Goal: Task Accomplishment & Management: Manage account settings

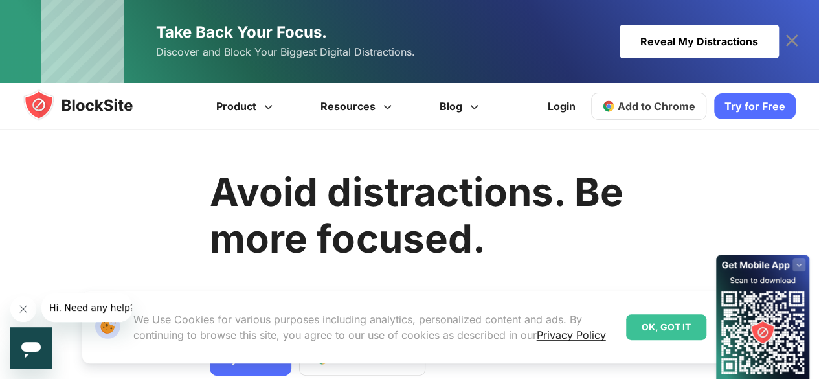
scroll to position [148, 0]
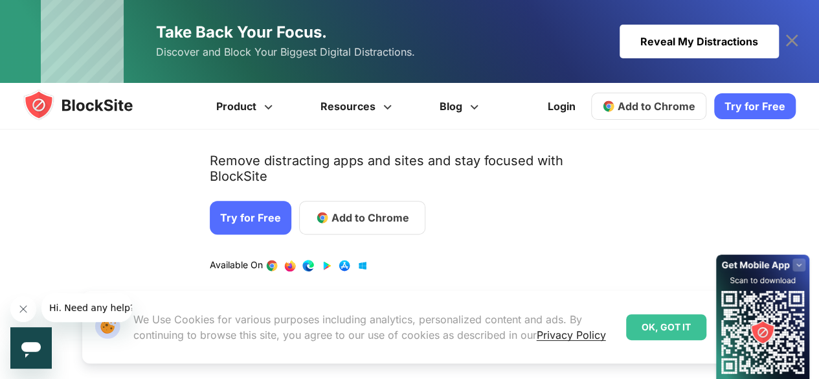
click at [659, 333] on div "OK, GOT IT" at bounding box center [666, 327] width 80 height 26
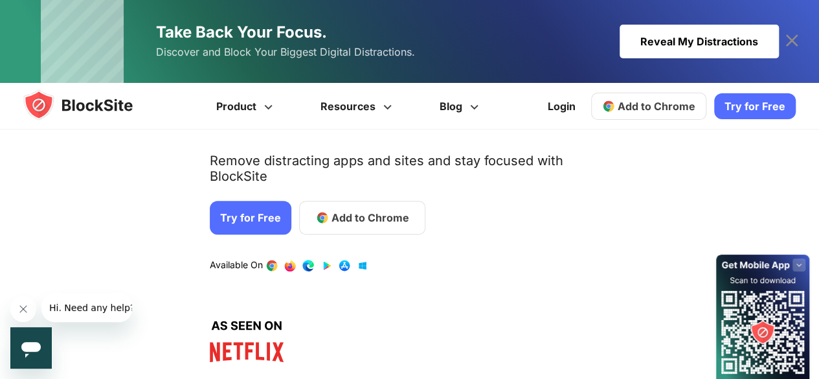
click at [370, 210] on span "Add to Chrome" at bounding box center [370, 218] width 78 height 16
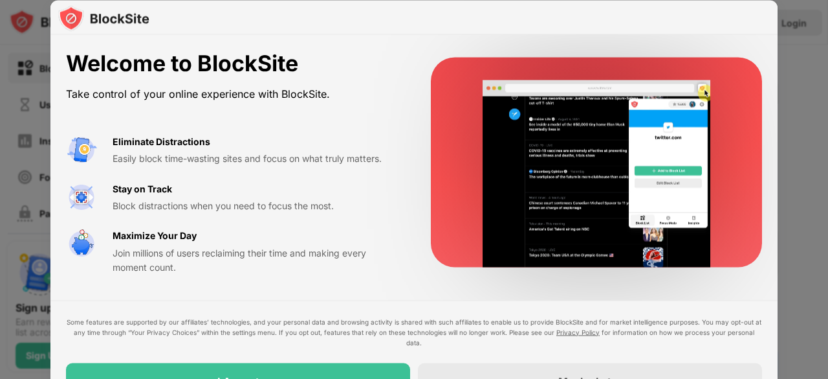
drag, startPoint x: 828, startPoint y: 102, endPoint x: 805, endPoint y: 161, distance: 63.1
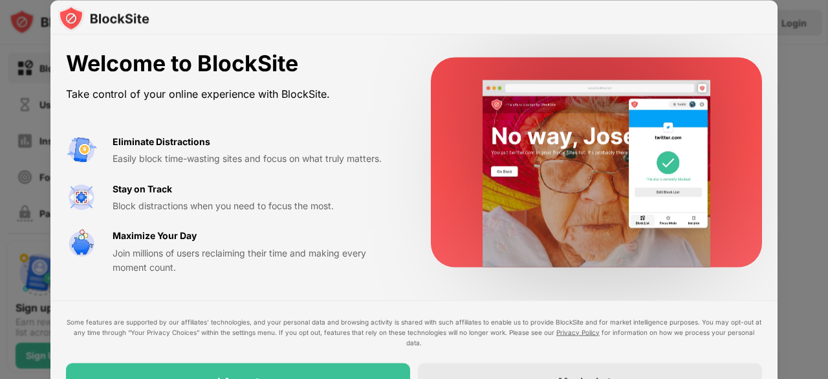
click at [805, 161] on div at bounding box center [414, 189] width 828 height 379
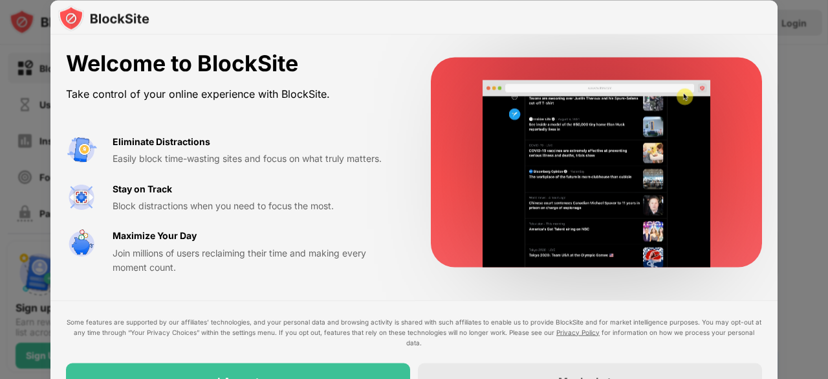
click at [827, 244] on div at bounding box center [414, 189] width 828 height 379
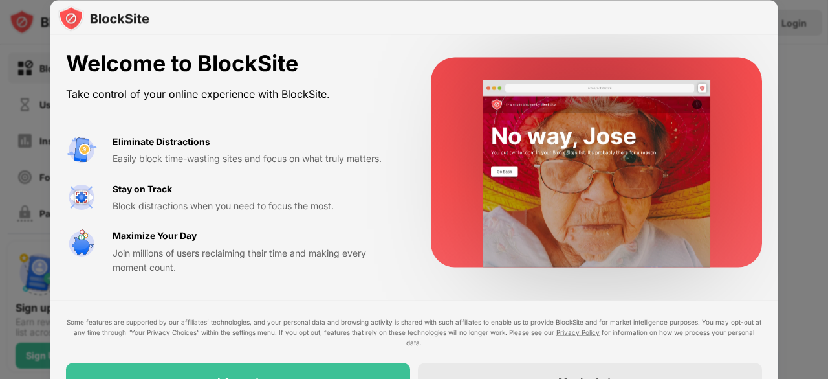
click at [335, 85] on div "Take control of your online experience with BlockSite." at bounding box center [233, 93] width 334 height 19
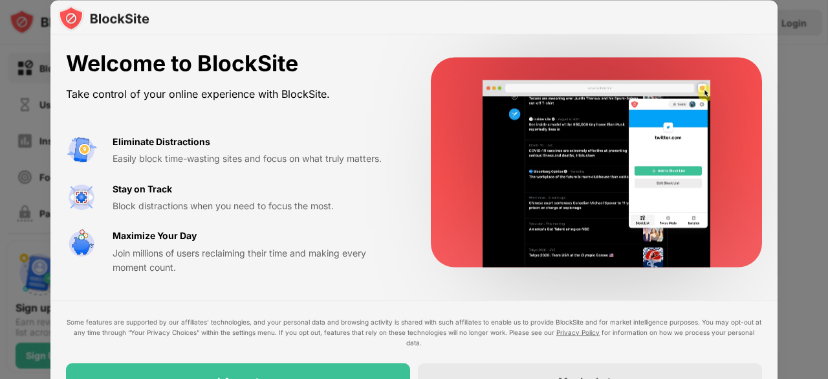
click at [327, 349] on div "Some features are supported by our affiliates’ technologies, and your personal …" at bounding box center [414, 357] width 696 height 83
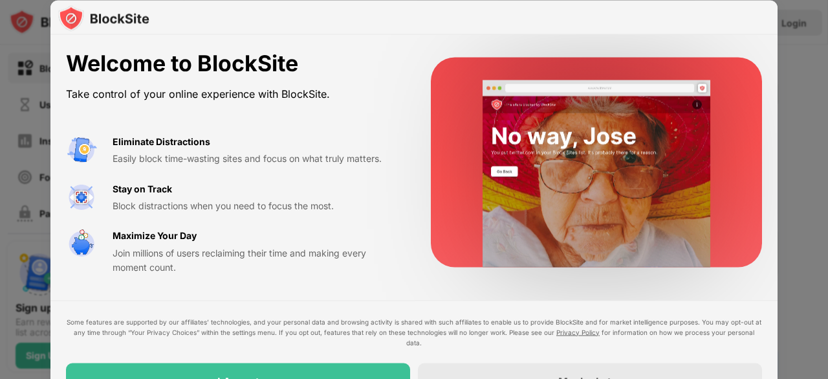
drag, startPoint x: 827, startPoint y: 241, endPoint x: 813, endPoint y: 332, distance: 91.7
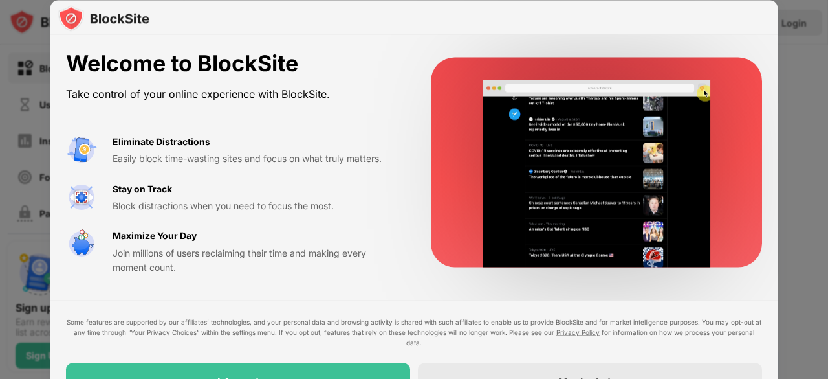
click at [813, 332] on div at bounding box center [414, 189] width 828 height 379
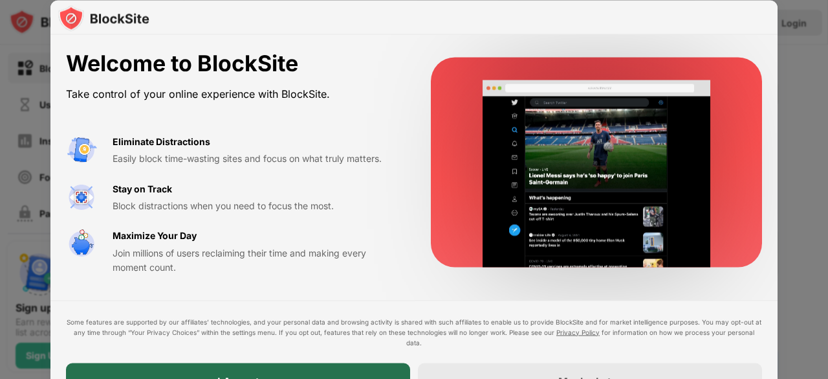
click at [264, 372] on div "I Accept" at bounding box center [238, 380] width 344 height 36
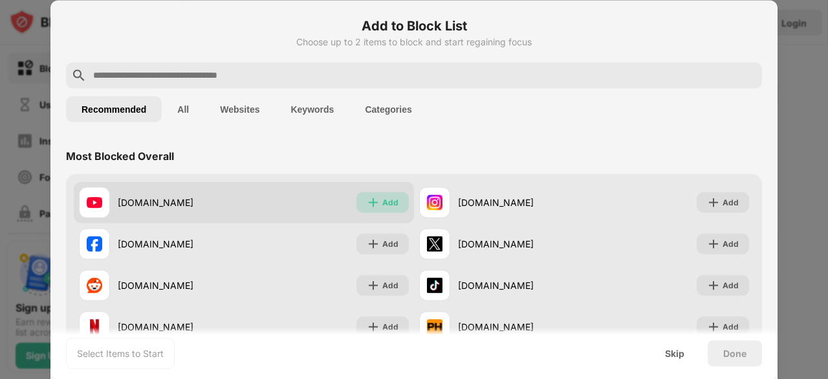
click at [367, 200] on img at bounding box center [373, 201] width 13 height 13
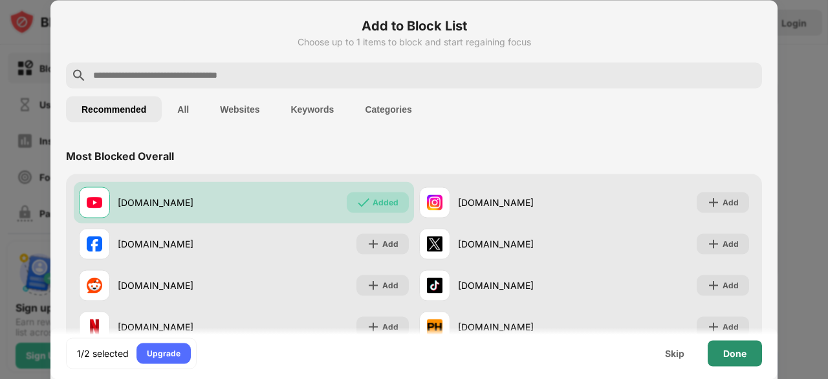
click at [718, 346] on div "Done" at bounding box center [735, 353] width 54 height 26
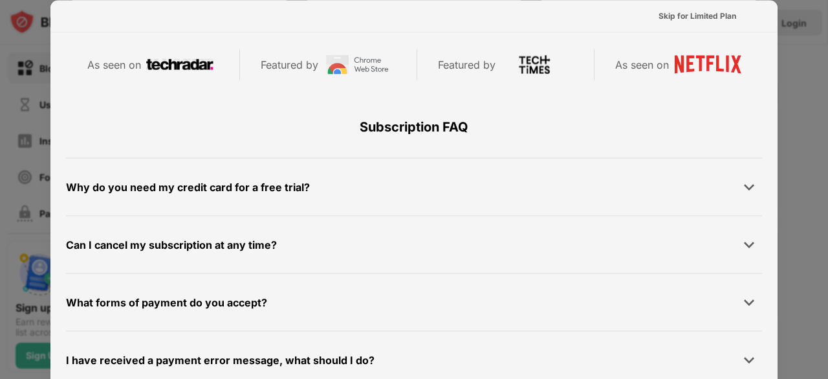
scroll to position [588, 0]
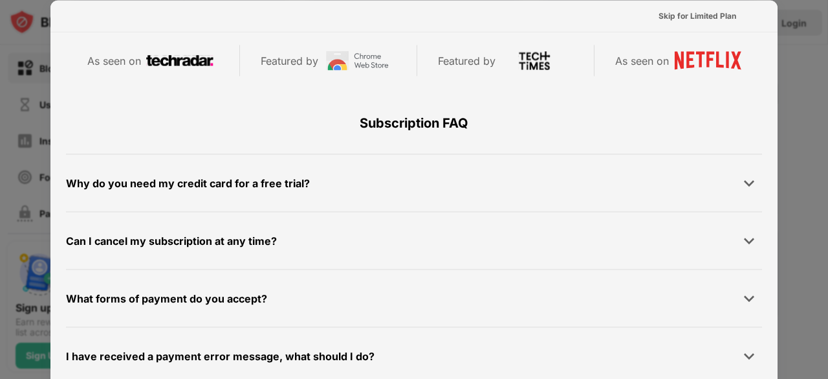
click at [781, 197] on div at bounding box center [414, 189] width 828 height 379
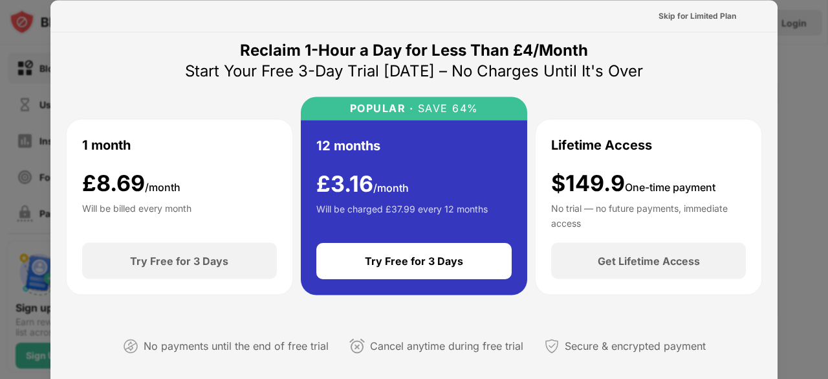
scroll to position [0, 0]
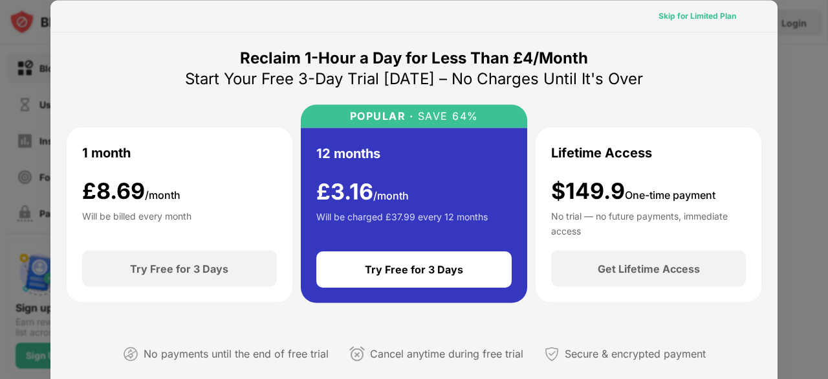
click at [715, 15] on div "Skip for Limited Plan" at bounding box center [698, 15] width 78 height 13
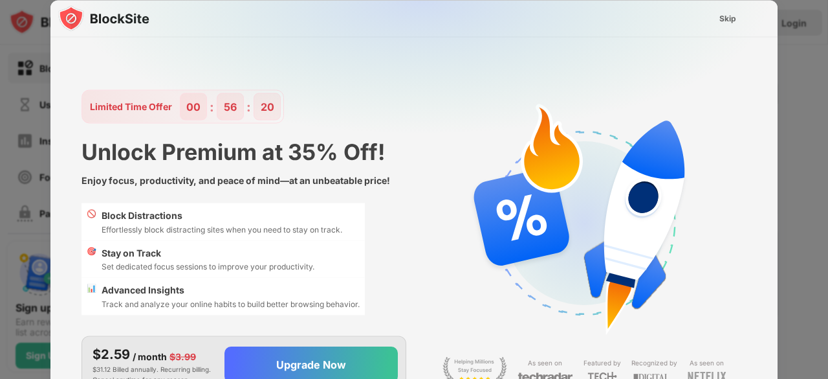
click at [727, 20] on div "Skip" at bounding box center [728, 18] width 17 height 13
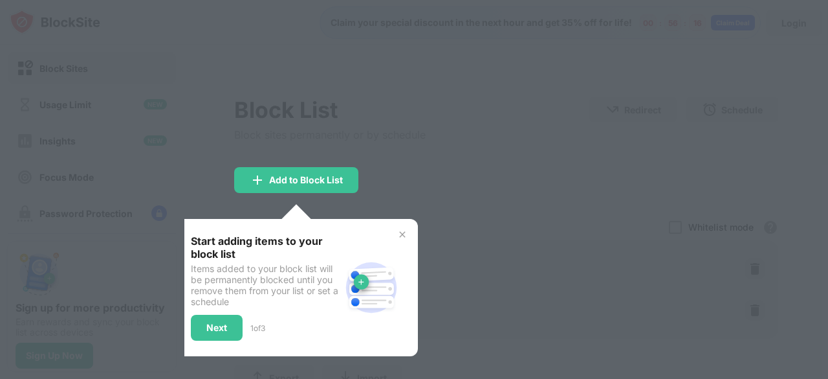
click at [400, 238] on img at bounding box center [402, 234] width 10 height 10
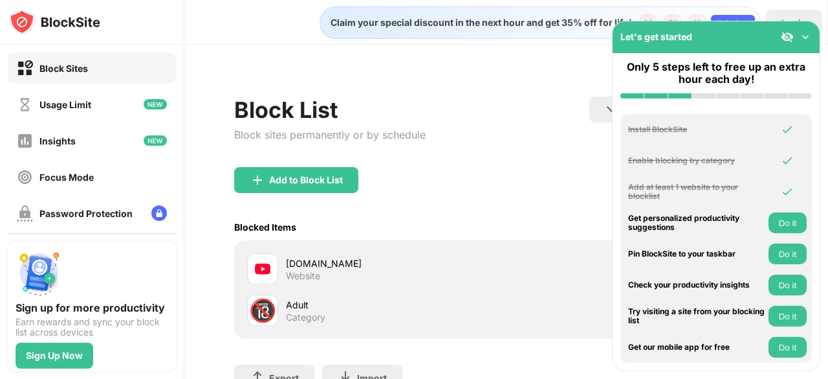
click at [805, 39] on img at bounding box center [805, 36] width 13 height 13
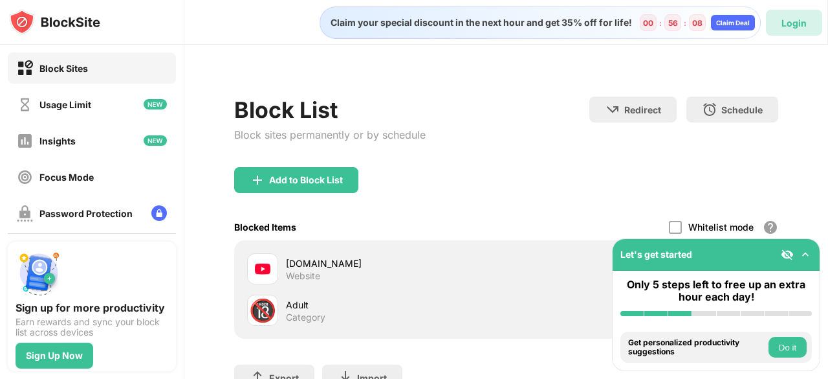
click at [788, 18] on div "Login" at bounding box center [794, 22] width 25 height 11
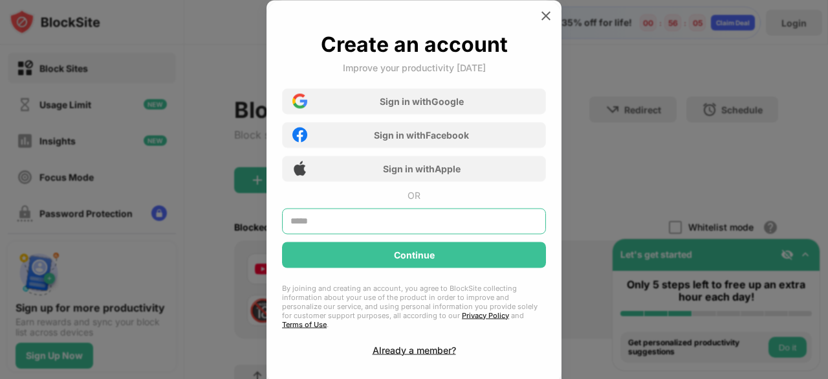
click at [382, 223] on input "text" at bounding box center [414, 221] width 264 height 26
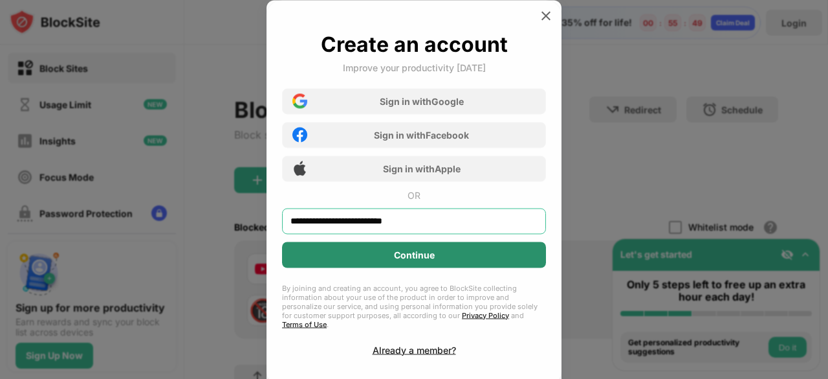
type input "**********"
click at [380, 254] on div "Continue" at bounding box center [414, 254] width 264 height 26
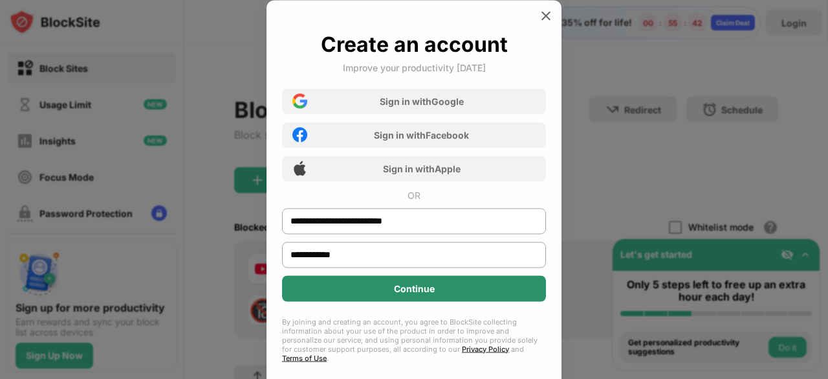
type input "**********"
click at [444, 282] on div "Continue" at bounding box center [414, 288] width 264 height 26
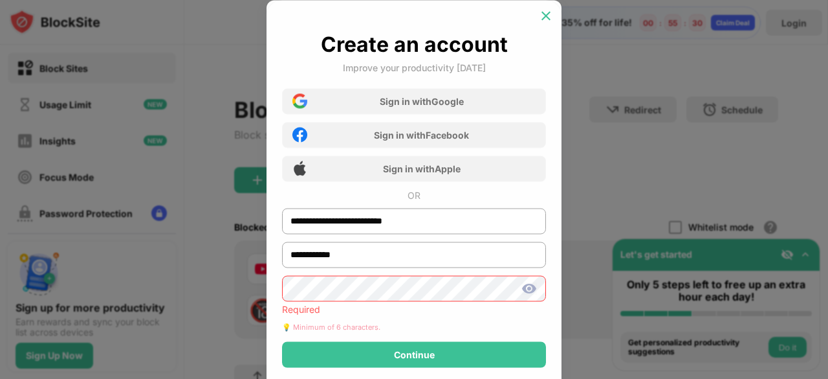
click at [546, 19] on img at bounding box center [546, 15] width 13 height 13
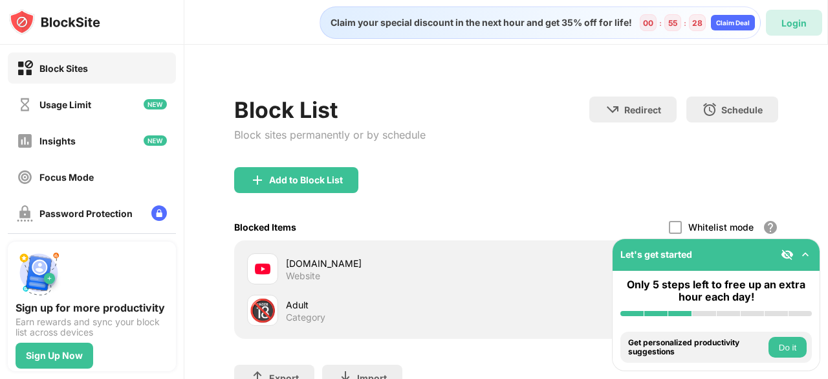
click at [784, 25] on div "Login" at bounding box center [794, 22] width 25 height 11
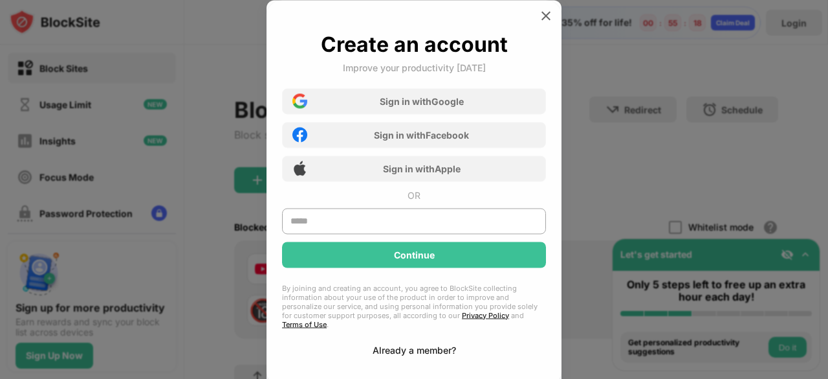
click at [403, 344] on div "Already a member?" at bounding box center [414, 349] width 83 height 11
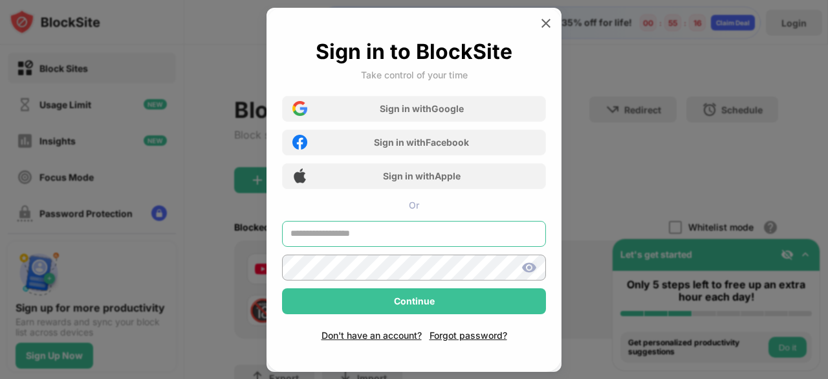
click at [329, 228] on input "text" at bounding box center [414, 234] width 264 height 26
type input "**********"
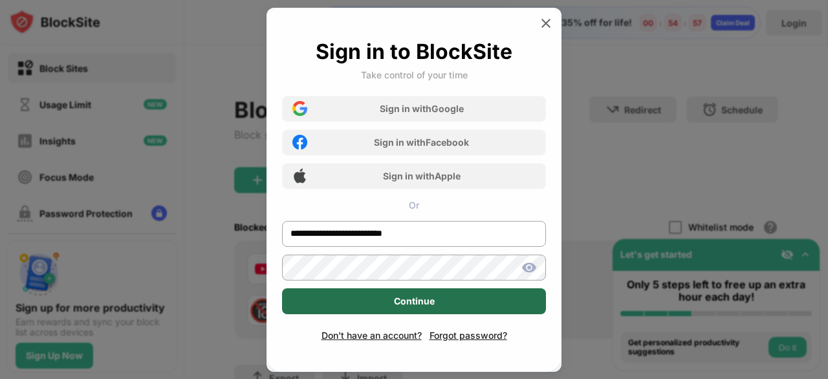
click at [346, 293] on div "Continue" at bounding box center [414, 301] width 264 height 26
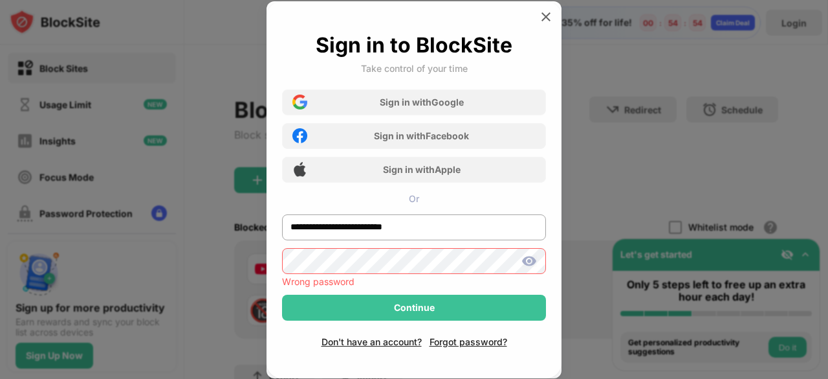
click at [239, 378] on div "**********" at bounding box center [414, 379] width 828 height 0
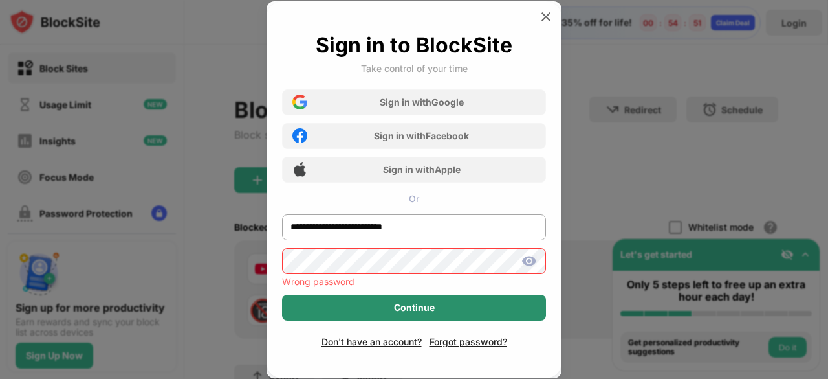
click at [298, 305] on div "Continue" at bounding box center [414, 307] width 264 height 26
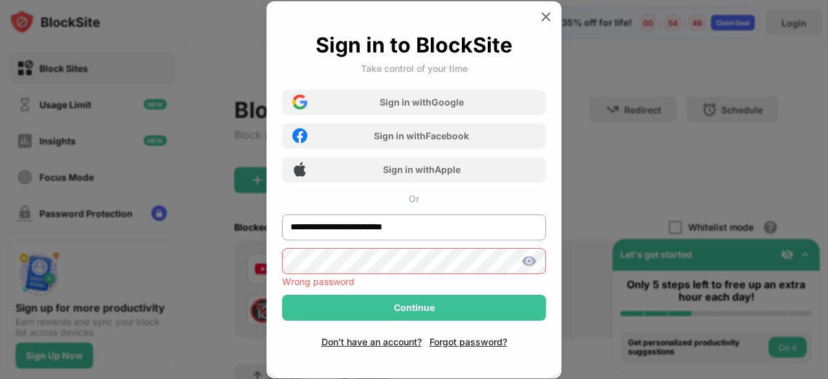
click at [228, 378] on div "**********" at bounding box center [414, 379] width 828 height 0
click at [529, 263] on img at bounding box center [530, 261] width 16 height 16
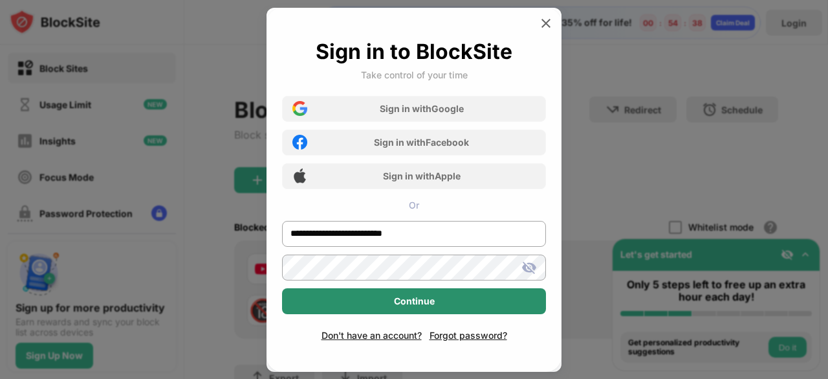
click at [516, 307] on div "Continue" at bounding box center [414, 301] width 264 height 26
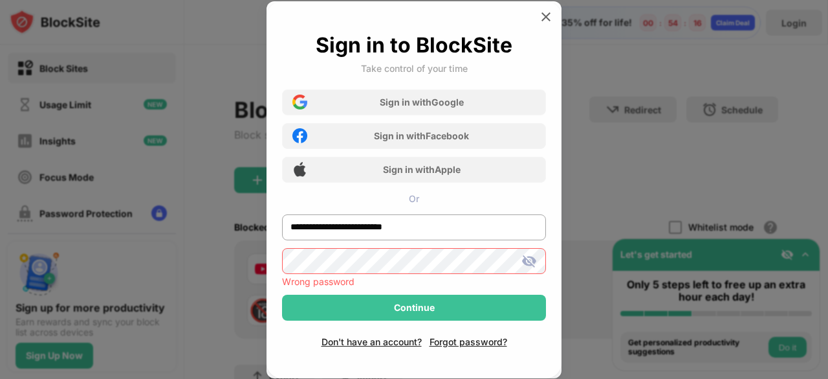
click at [233, 378] on div "**********" at bounding box center [414, 379] width 828 height 0
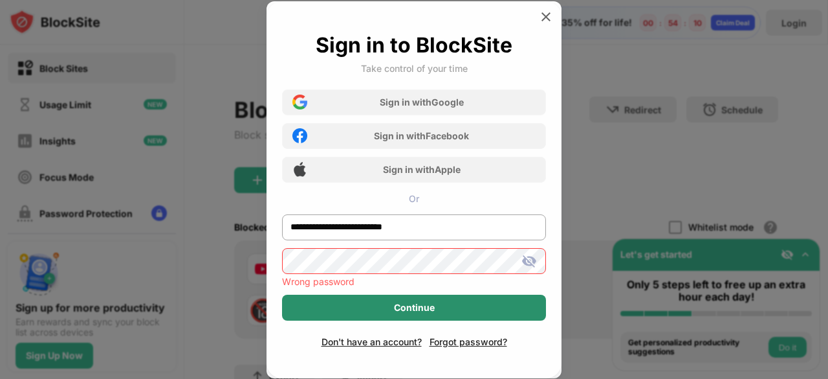
click at [305, 306] on div "Continue" at bounding box center [414, 307] width 264 height 26
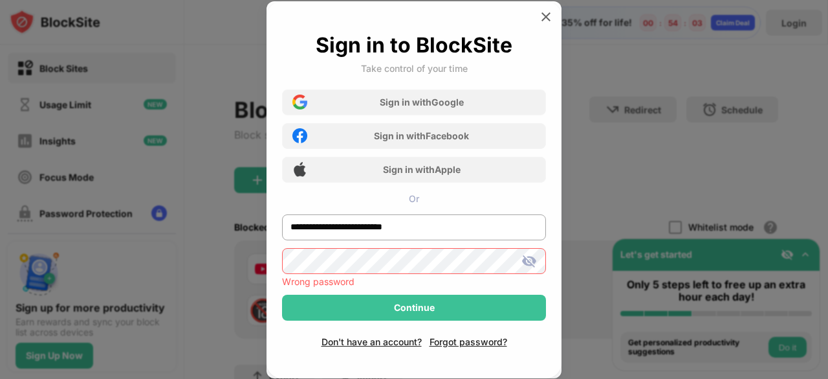
click at [236, 378] on div "**********" at bounding box center [414, 379] width 828 height 0
click at [457, 339] on div "Forgot password?" at bounding box center [469, 341] width 78 height 11
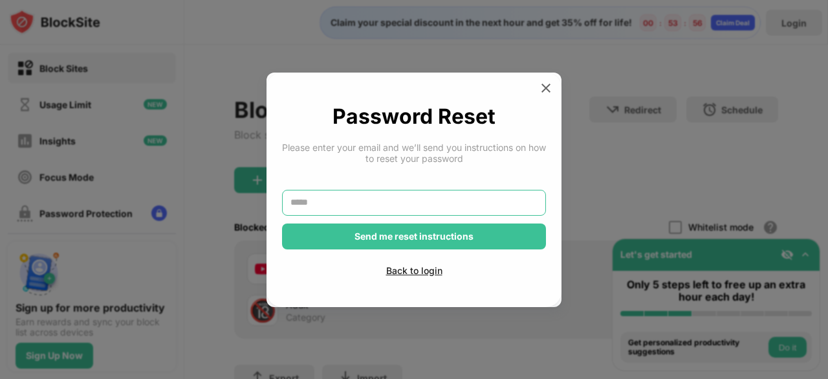
click at [343, 192] on input "text" at bounding box center [414, 203] width 264 height 26
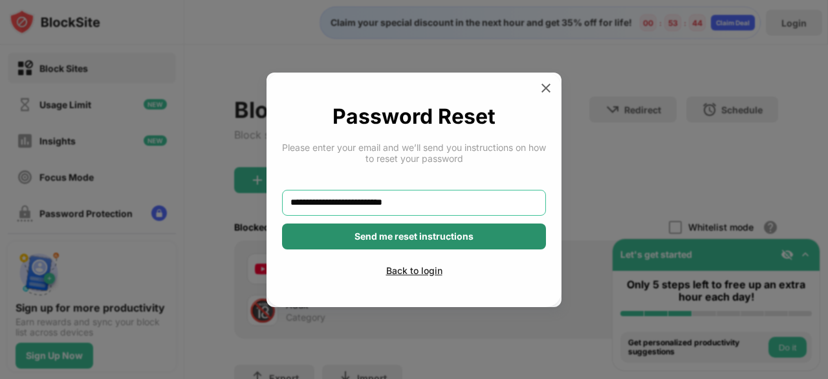
type input "**********"
click at [343, 234] on div "Send me reset instructions" at bounding box center [414, 236] width 264 height 26
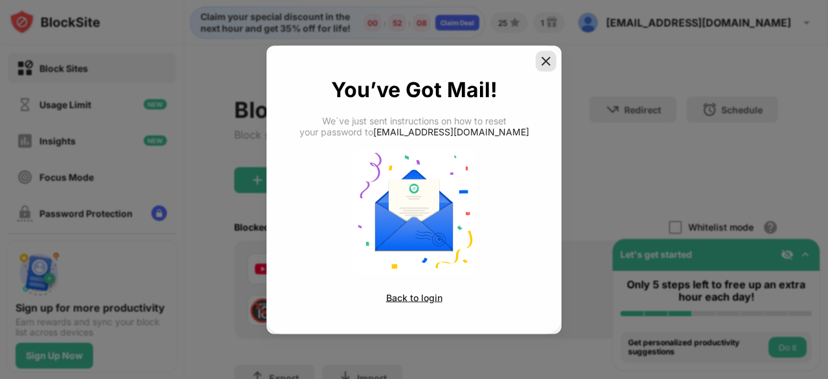
click at [546, 65] on img at bounding box center [546, 60] width 13 height 13
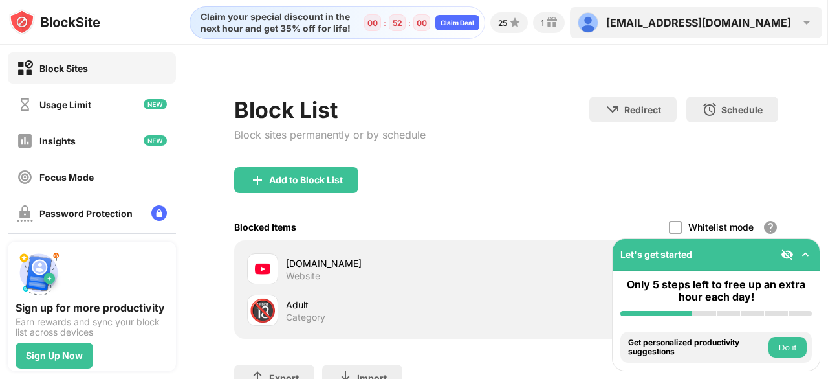
click at [753, 22] on div "andymortimer95@hotmail.co.uk" at bounding box center [698, 22] width 185 height 13
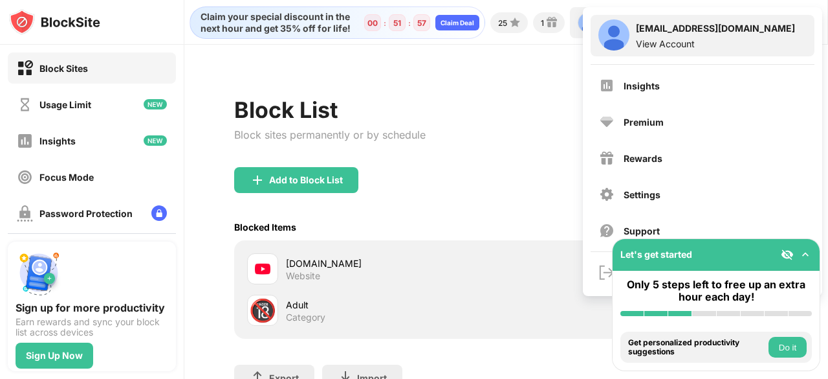
click at [689, 39] on div "View Account" at bounding box center [715, 43] width 159 height 11
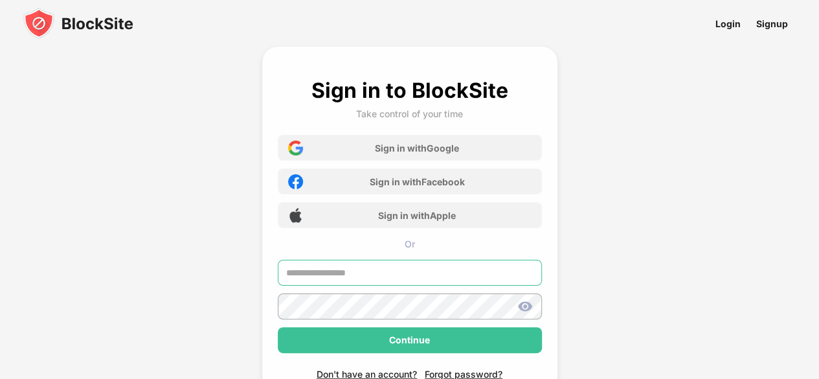
click at [368, 274] on input "text" at bounding box center [410, 273] width 264 height 26
type input "**********"
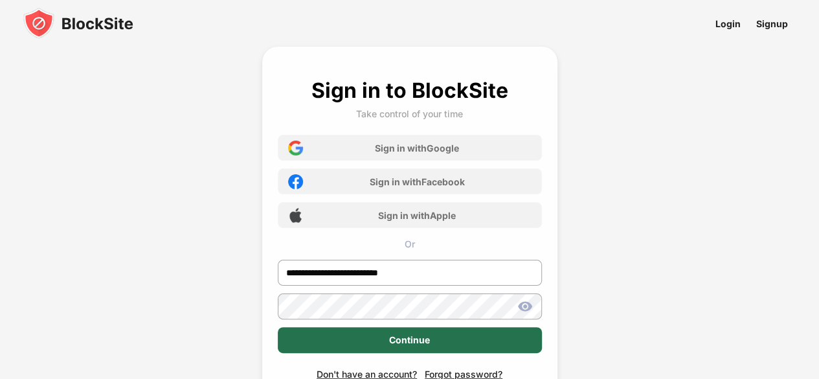
click at [364, 339] on div "Continue" at bounding box center [410, 340] width 264 height 26
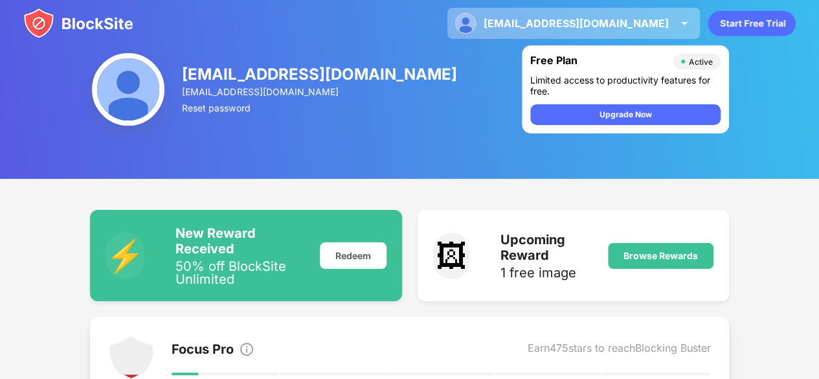
click at [634, 23] on div "[EMAIL_ADDRESS][DOMAIN_NAME]" at bounding box center [575, 23] width 185 height 13
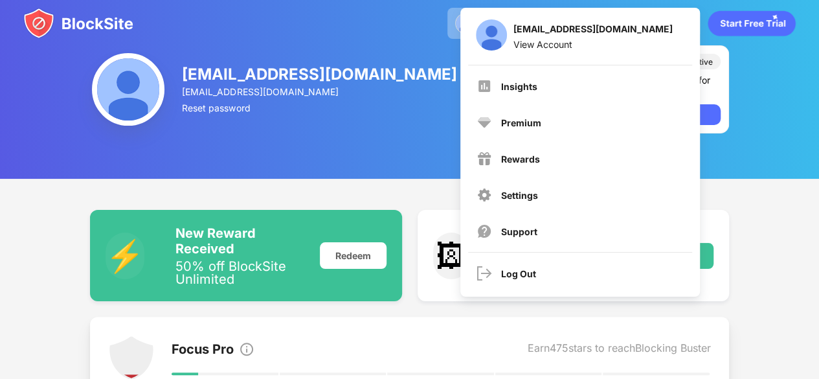
click at [634, 23] on div "[EMAIL_ADDRESS][DOMAIN_NAME]" at bounding box center [592, 31] width 159 height 16
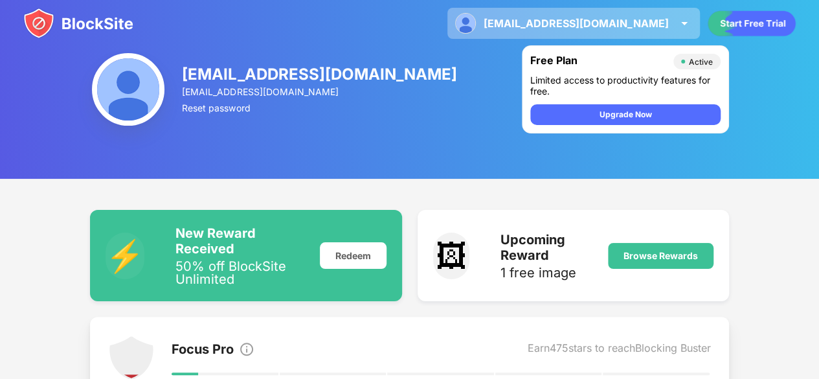
click at [573, 21] on div "[EMAIL_ADDRESS][DOMAIN_NAME]" at bounding box center [575, 23] width 185 height 13
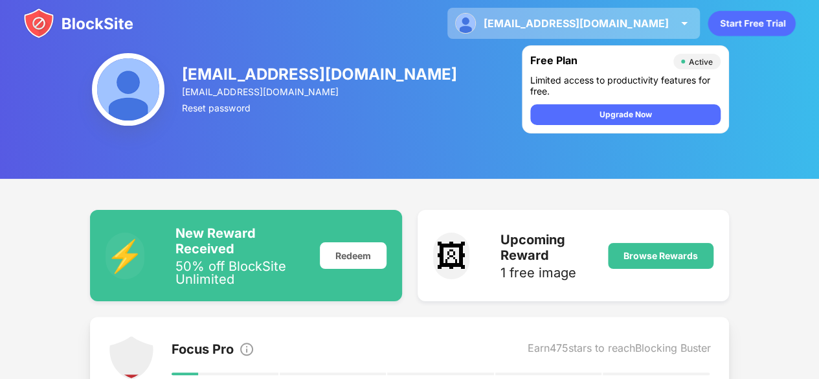
click at [635, 23] on div "[EMAIL_ADDRESS][DOMAIN_NAME]" at bounding box center [575, 23] width 185 height 13
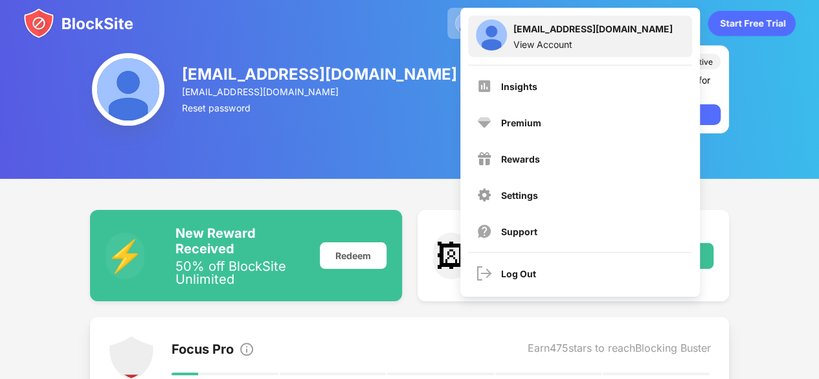
click at [535, 43] on div "View Account" at bounding box center [592, 44] width 159 height 11
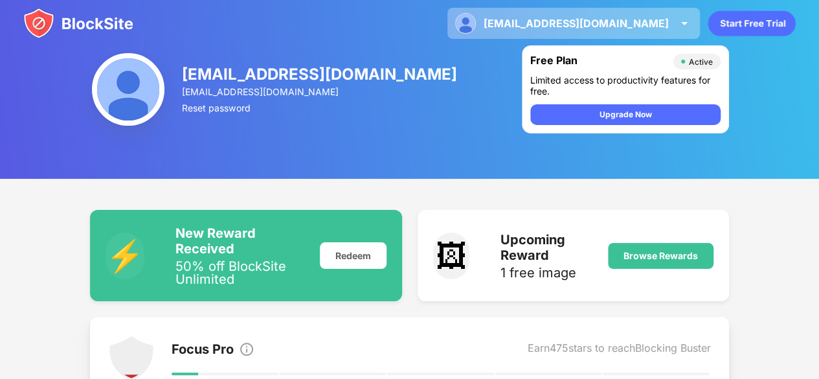
click at [540, 27] on div "andymortimer95@hotmail.co.uk" at bounding box center [575, 23] width 185 height 13
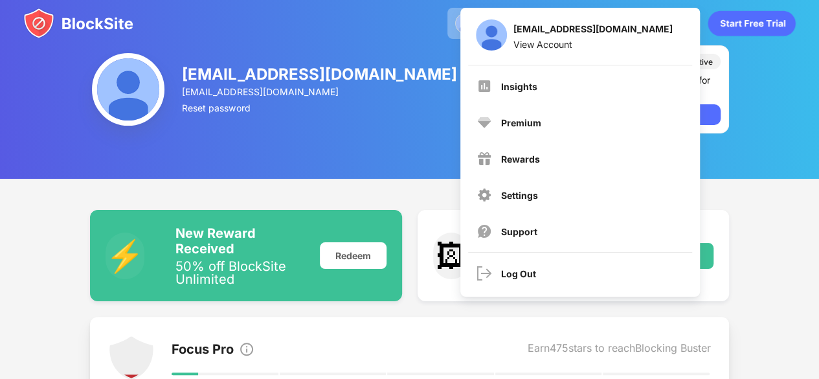
click at [514, 102] on div "Insights Premium Rewards Settings Support" at bounding box center [580, 158] width 239 height 186
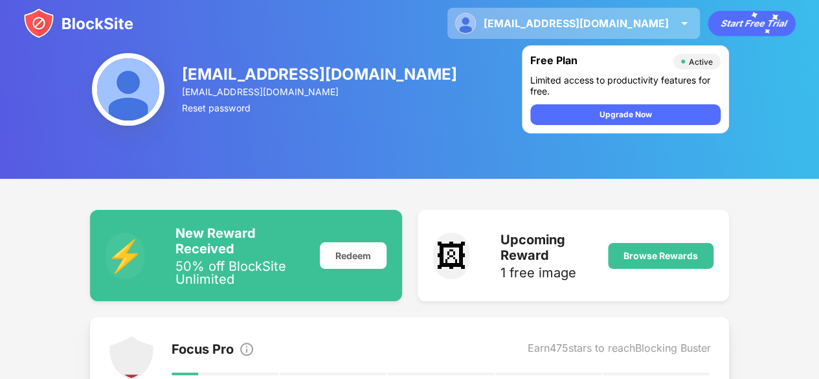
click at [528, 24] on div "andymortimer95@hotmail.co.uk" at bounding box center [575, 23] width 185 height 13
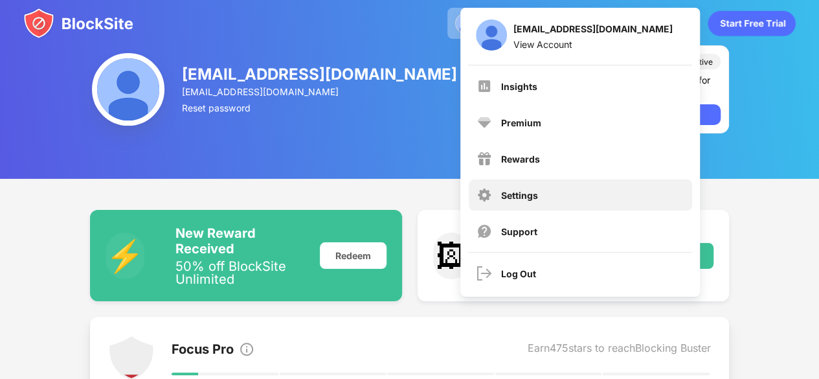
click at [509, 183] on div "Settings" at bounding box center [580, 194] width 223 height 31
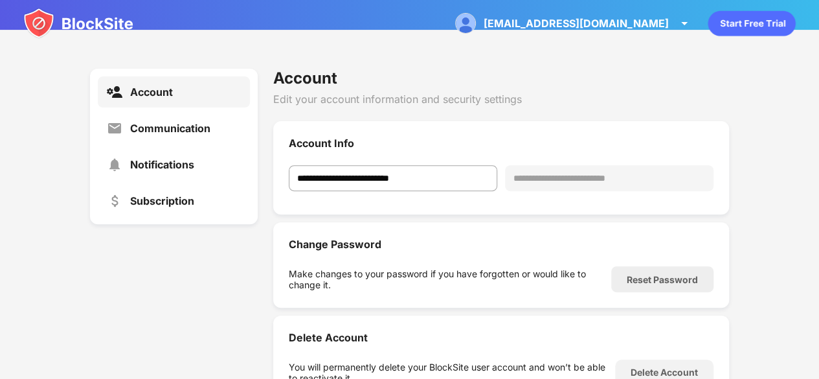
scroll to position [151, 0]
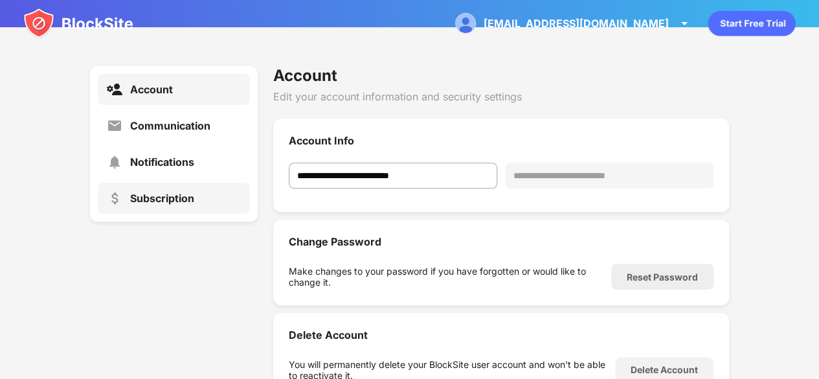
click at [173, 193] on div "Subscription" at bounding box center [162, 198] width 64 height 13
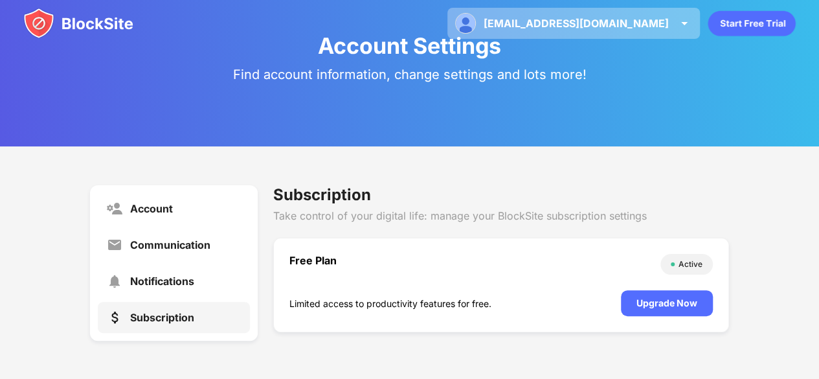
click at [526, 16] on div "andymortimer95@hotmail.co.uk andymortimer95@hotmail.co.uk View Account Insights…" at bounding box center [573, 23] width 252 height 31
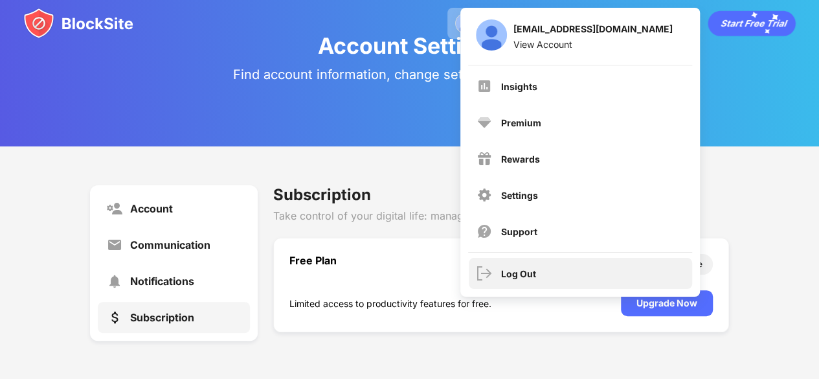
click at [540, 267] on div "Log Out" at bounding box center [580, 273] width 223 height 31
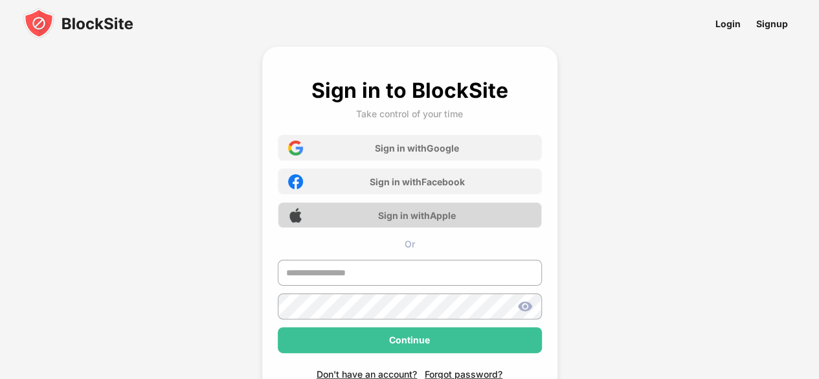
click at [448, 210] on div "Sign in with Apple" at bounding box center [417, 215] width 78 height 11
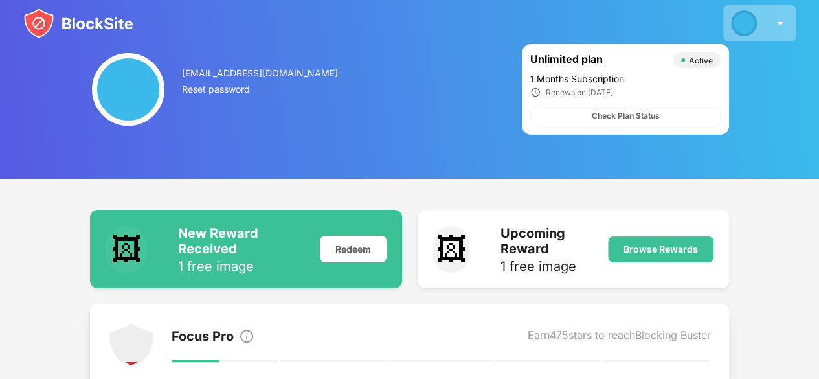
click at [744, 25] on div at bounding box center [744, 23] width 26 height 26
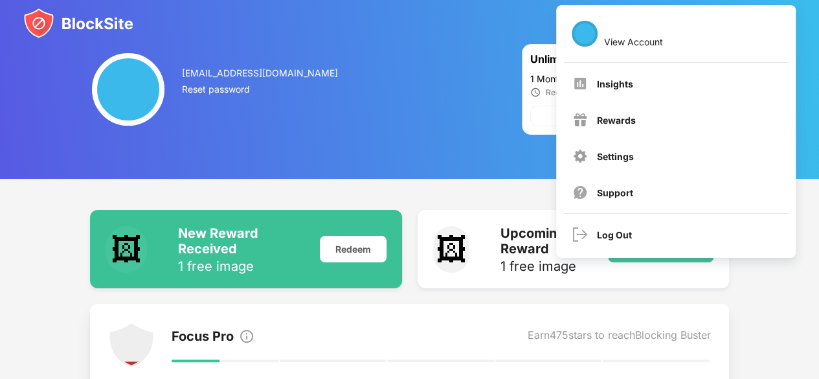
click at [808, 63] on div "h7zgqp9dsj@privaterelay.appleid.com Reset password Unlimited plan Active 1 Mont…" at bounding box center [409, 89] width 819 height 179
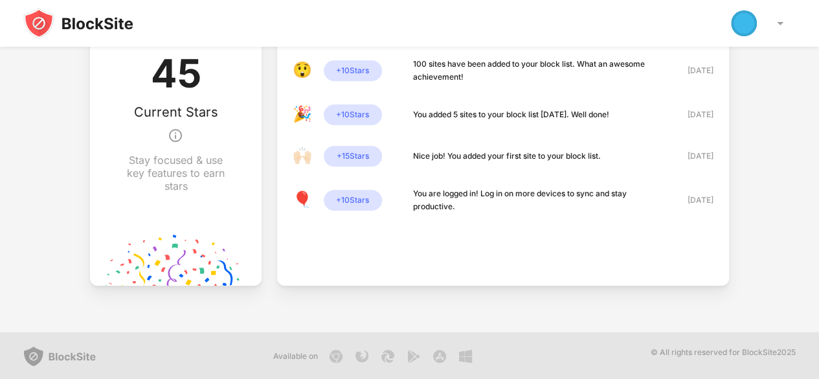
scroll to position [395, 0]
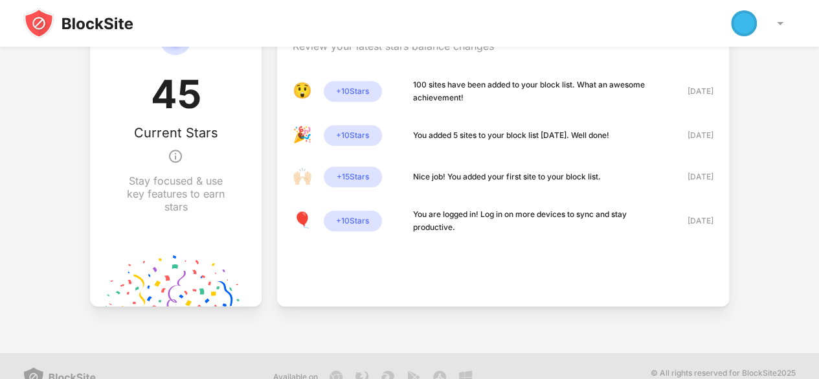
click at [817, 227] on div "🖼 New Reward Received 1 free image Redeem 🖼 Upcoming Reward 1 free image Browse…" at bounding box center [409, 68] width 819 height 569
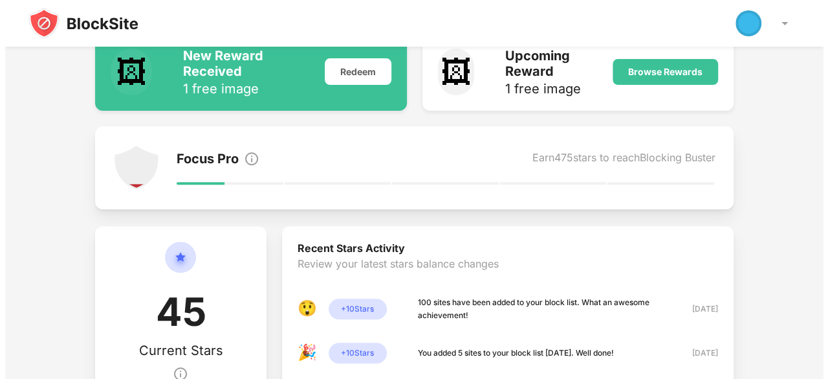
scroll to position [0, 0]
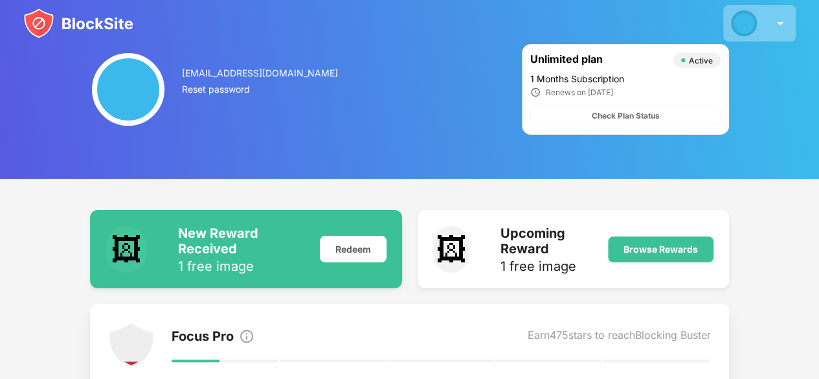
click at [755, 26] on div at bounding box center [744, 23] width 26 height 26
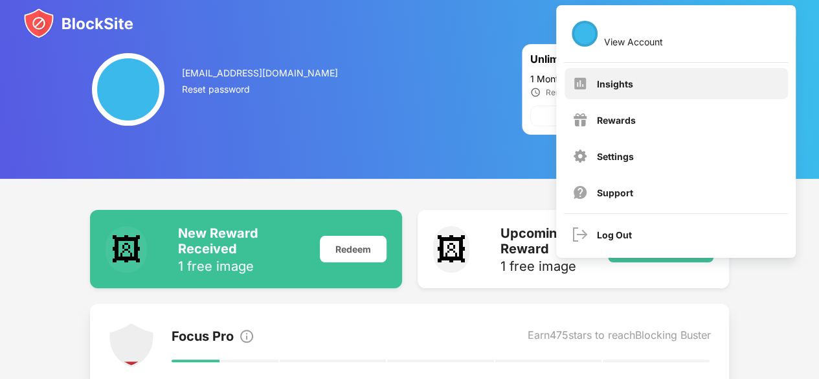
click at [694, 77] on div "Insights" at bounding box center [675, 83] width 223 height 31
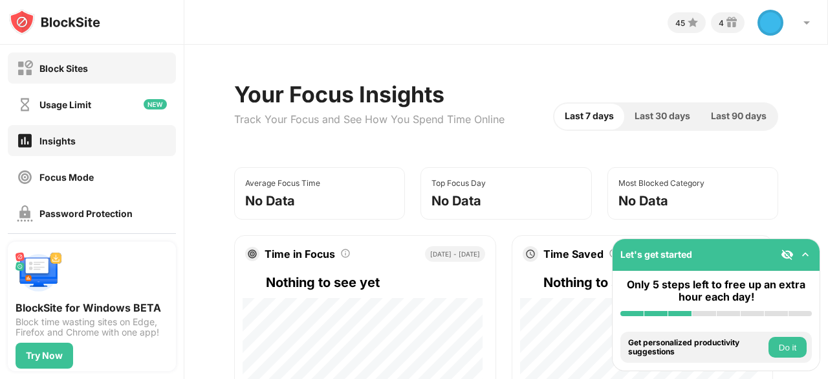
click at [118, 77] on div "Block Sites" at bounding box center [92, 67] width 168 height 31
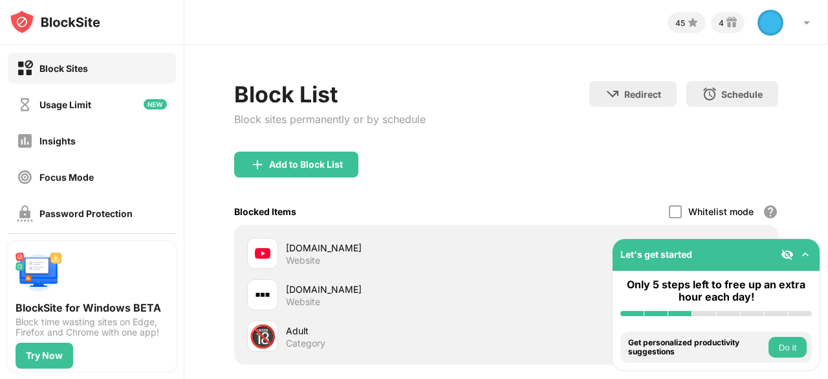
scroll to position [96, 0]
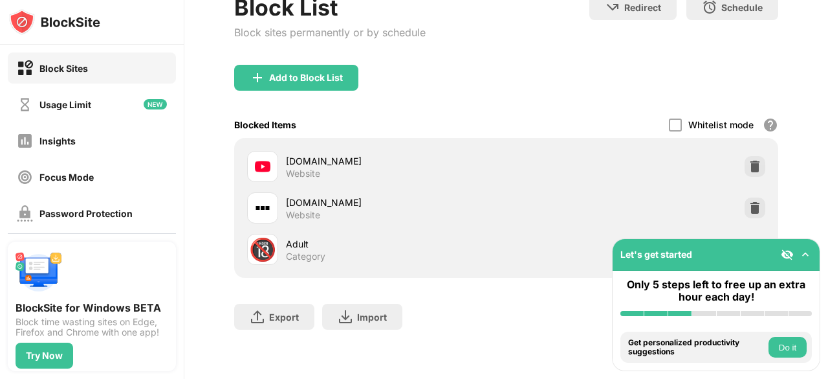
drag, startPoint x: 828, startPoint y: 184, endPoint x: 813, endPoint y: 265, distance: 82.3
click at [813, 265] on div "Block Sites Usage Limit Insights Focus Mode Password Protection Custom Block Pa…" at bounding box center [414, 189] width 828 height 379
click at [749, 160] on img at bounding box center [755, 166] width 13 height 13
